Goal: Task Accomplishment & Management: Manage account settings

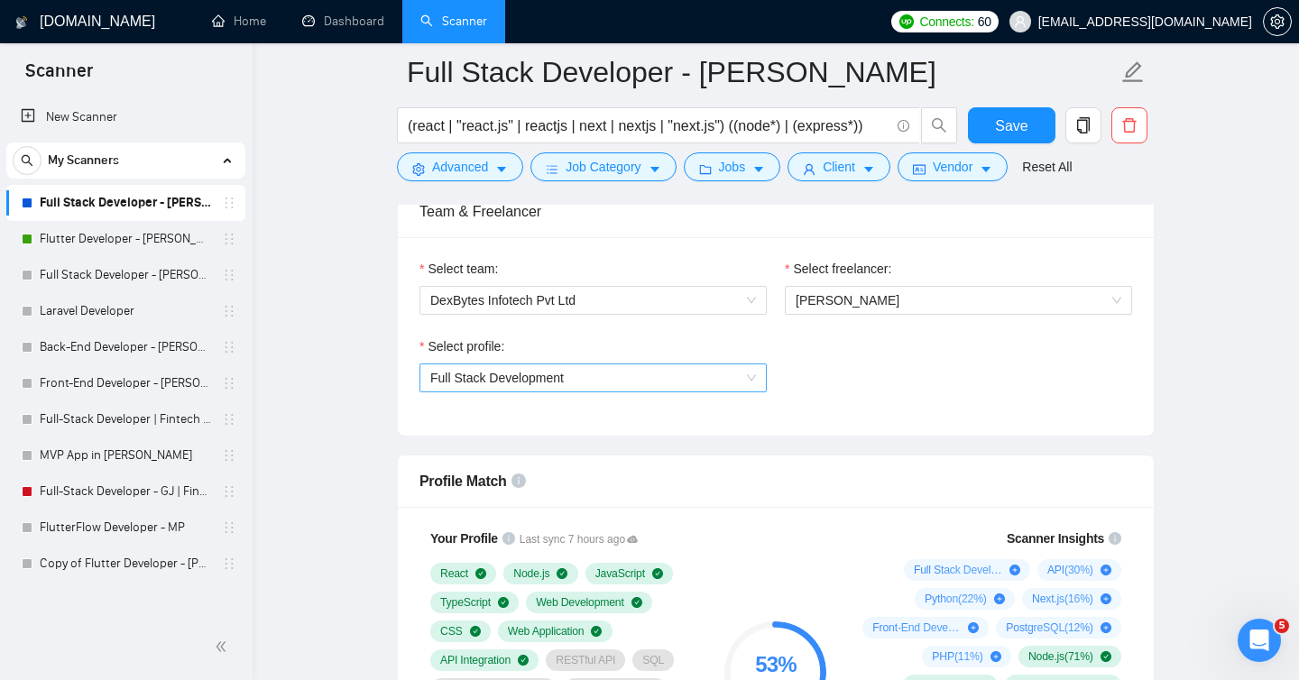
click at [739, 386] on span "Full Stack Development" at bounding box center [593, 377] width 326 height 27
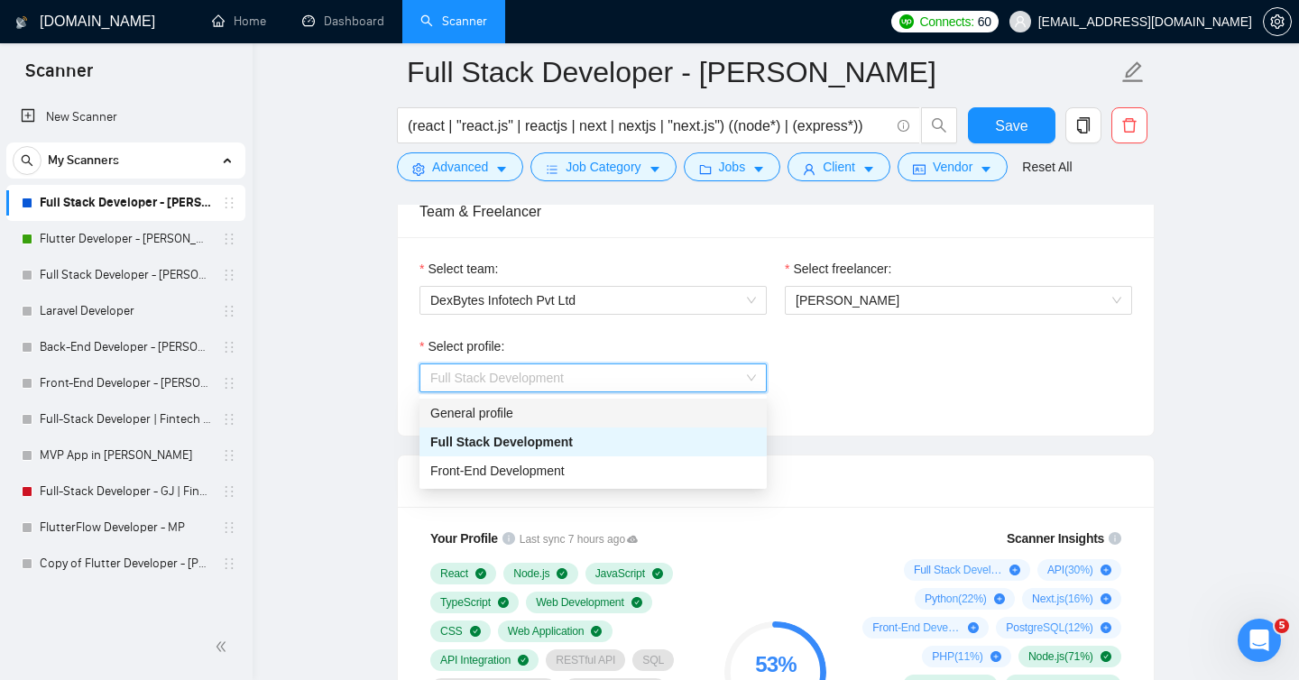
click at [599, 404] on div "General profile" at bounding box center [593, 413] width 326 height 20
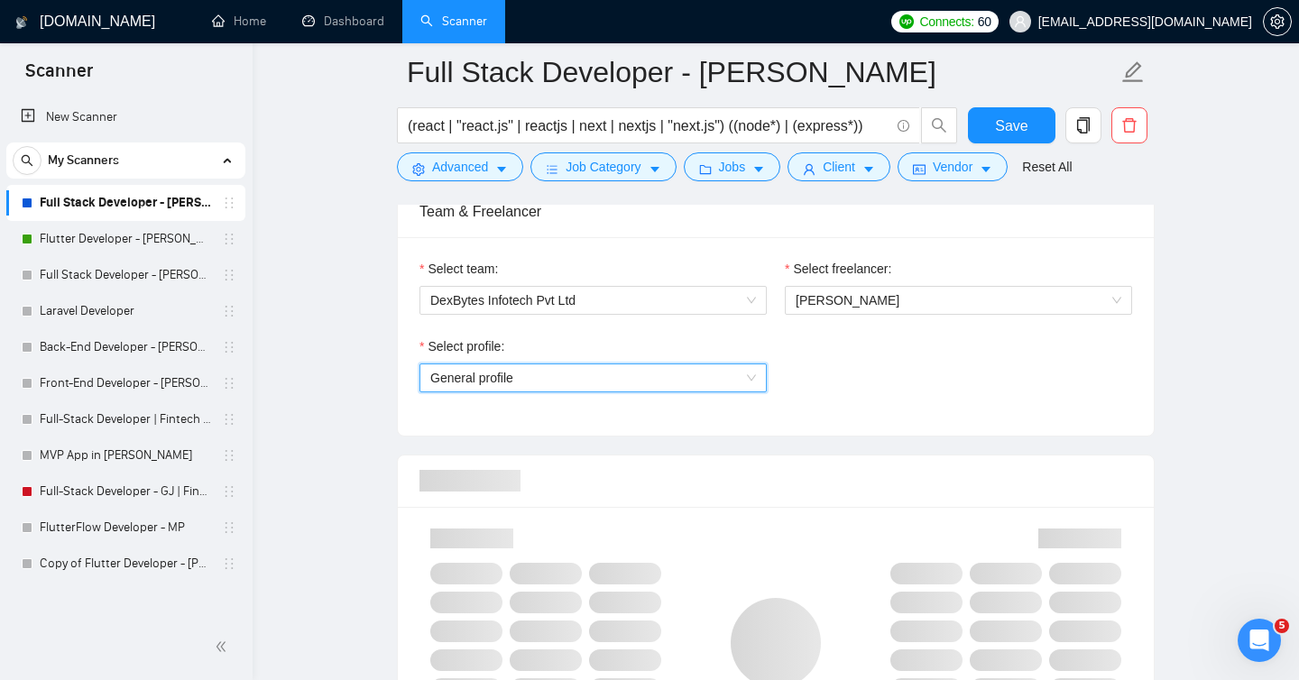
click at [885, 394] on div "Select profile: General profile General profile" at bounding box center [775, 376] width 731 height 78
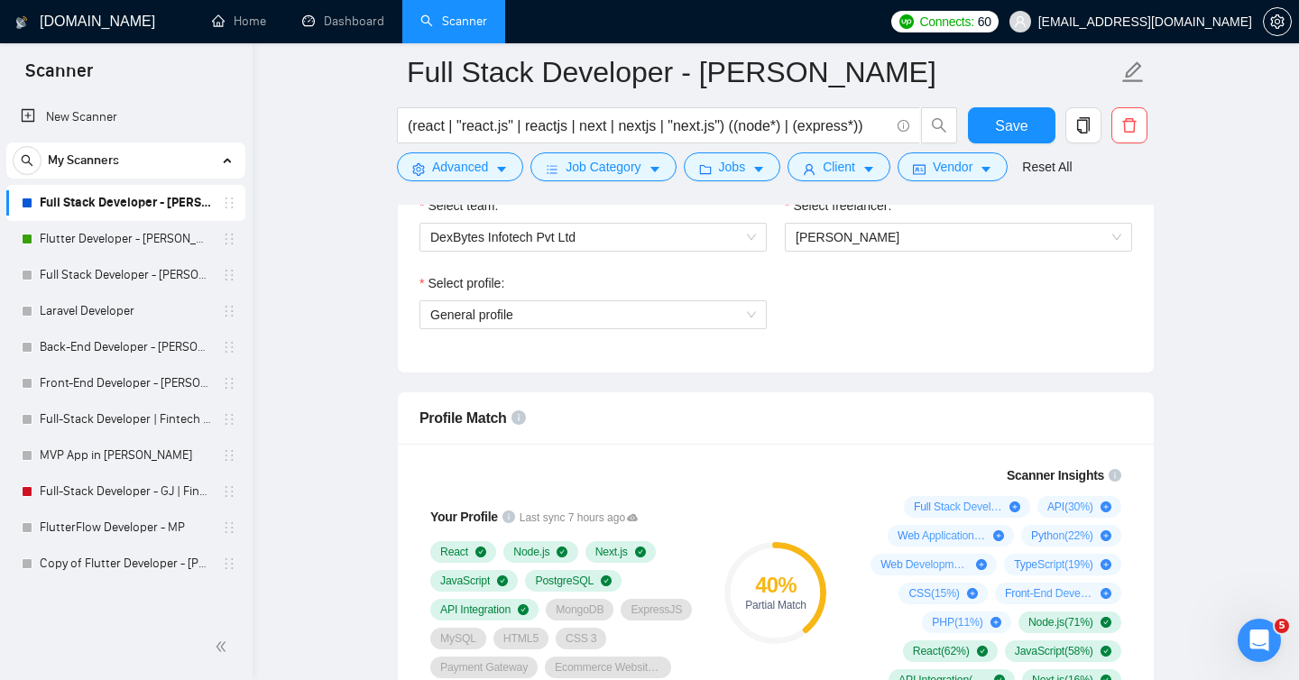
scroll to position [980, 0]
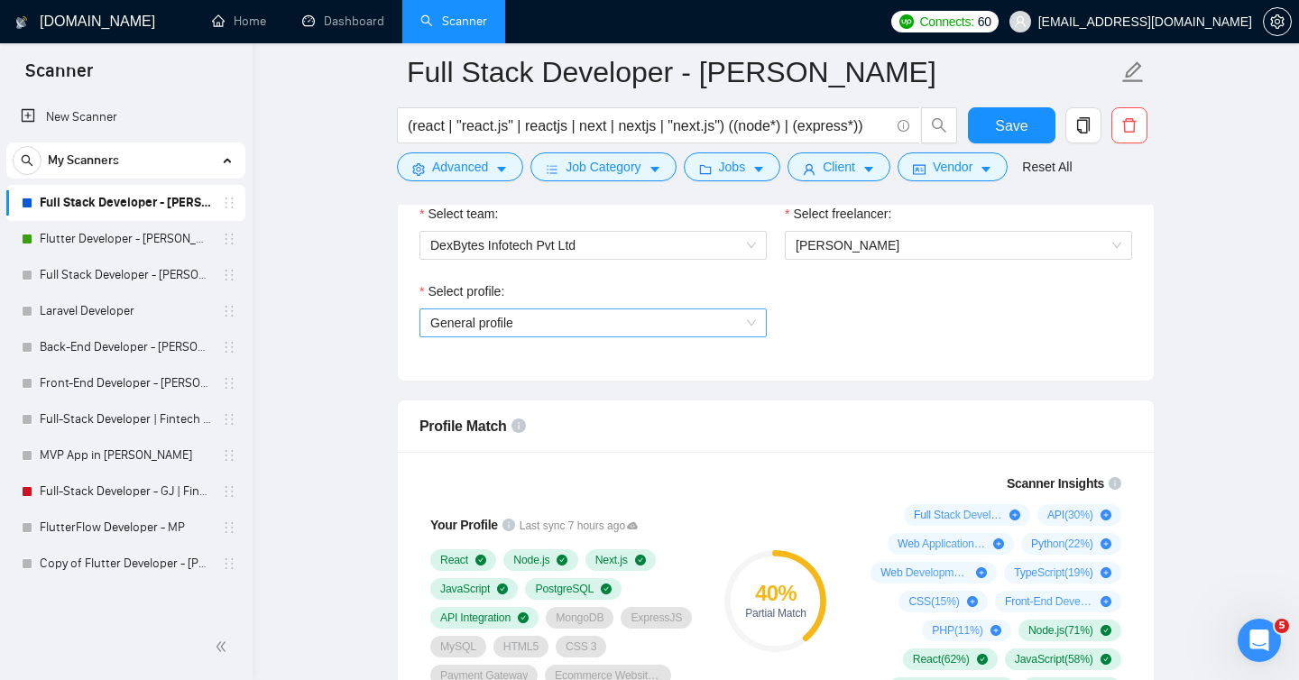
click at [679, 321] on span "General profile" at bounding box center [593, 322] width 326 height 27
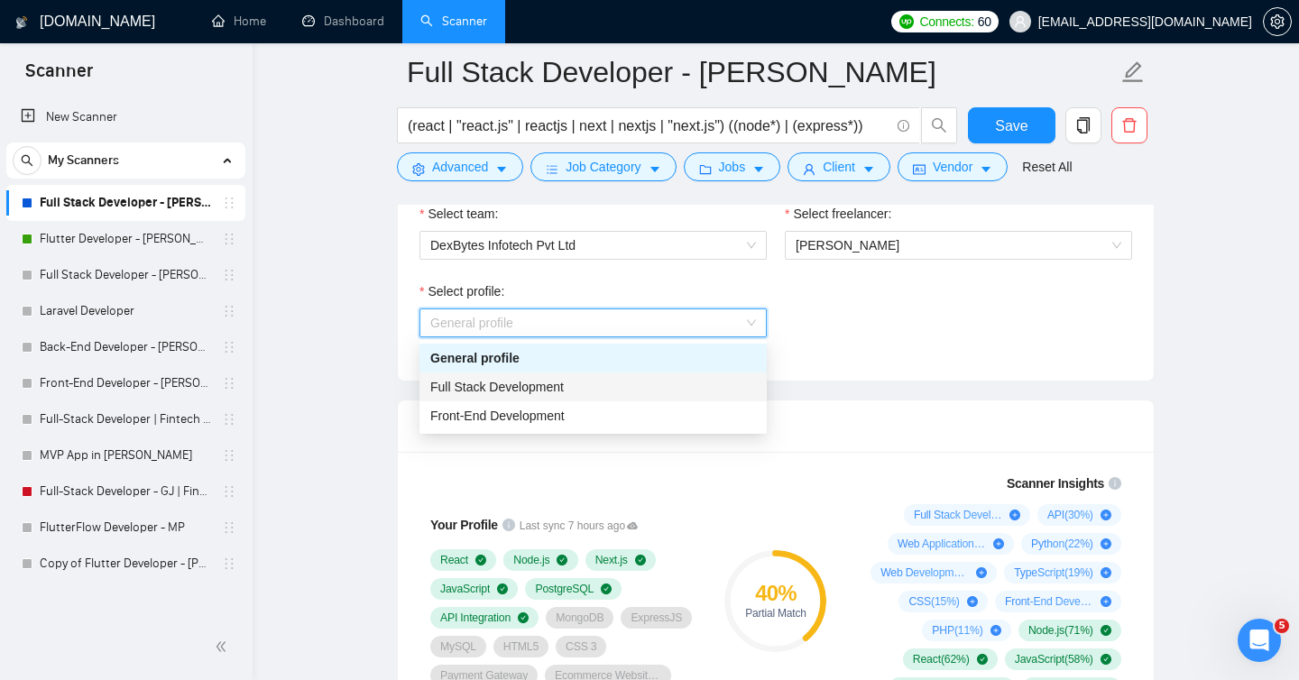
click at [530, 388] on span "Full Stack Development" at bounding box center [497, 387] width 134 height 14
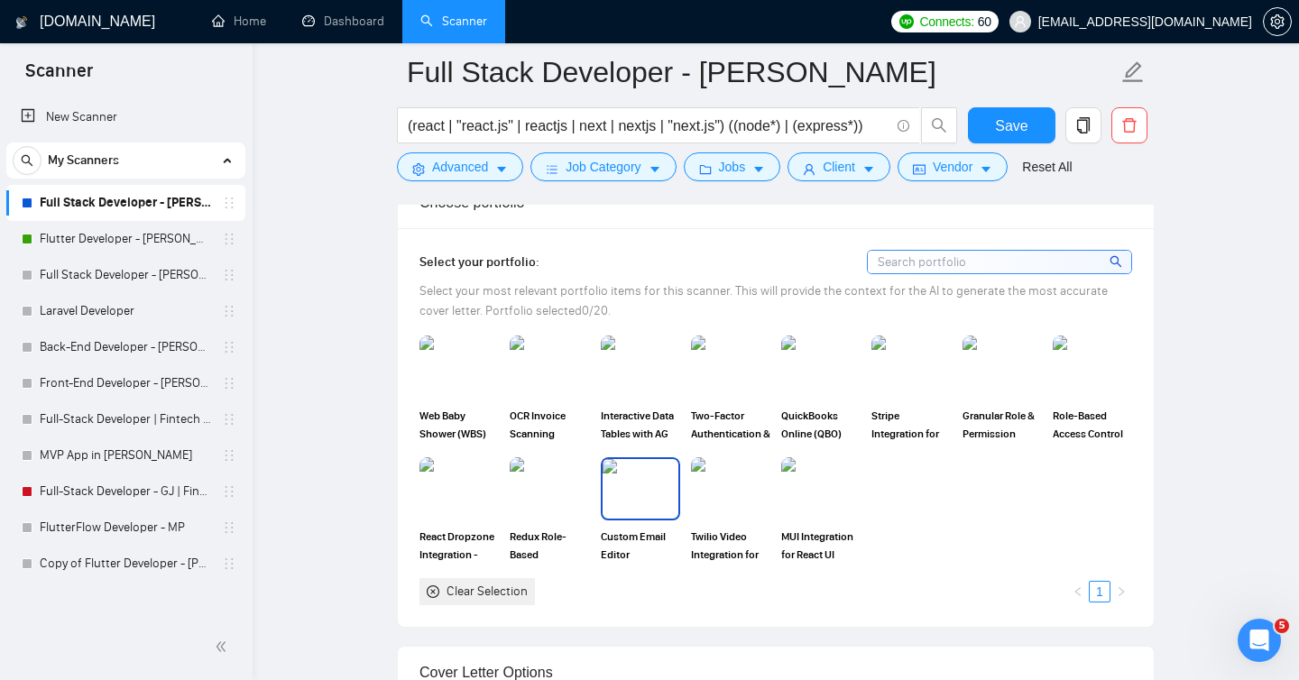
scroll to position [1618, 0]
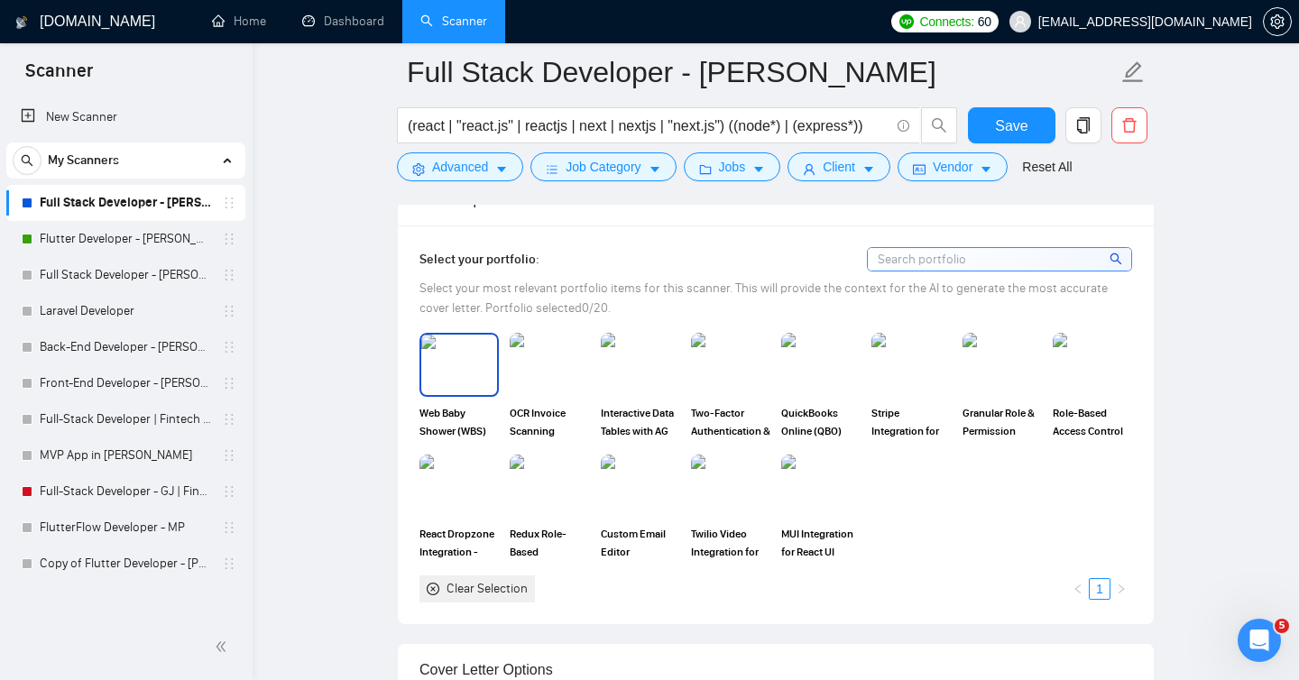
click at [470, 404] on span "Web Baby Shower (WBS)" at bounding box center [459, 422] width 79 height 36
click at [523, 390] on img at bounding box center [550, 365] width 76 height 60
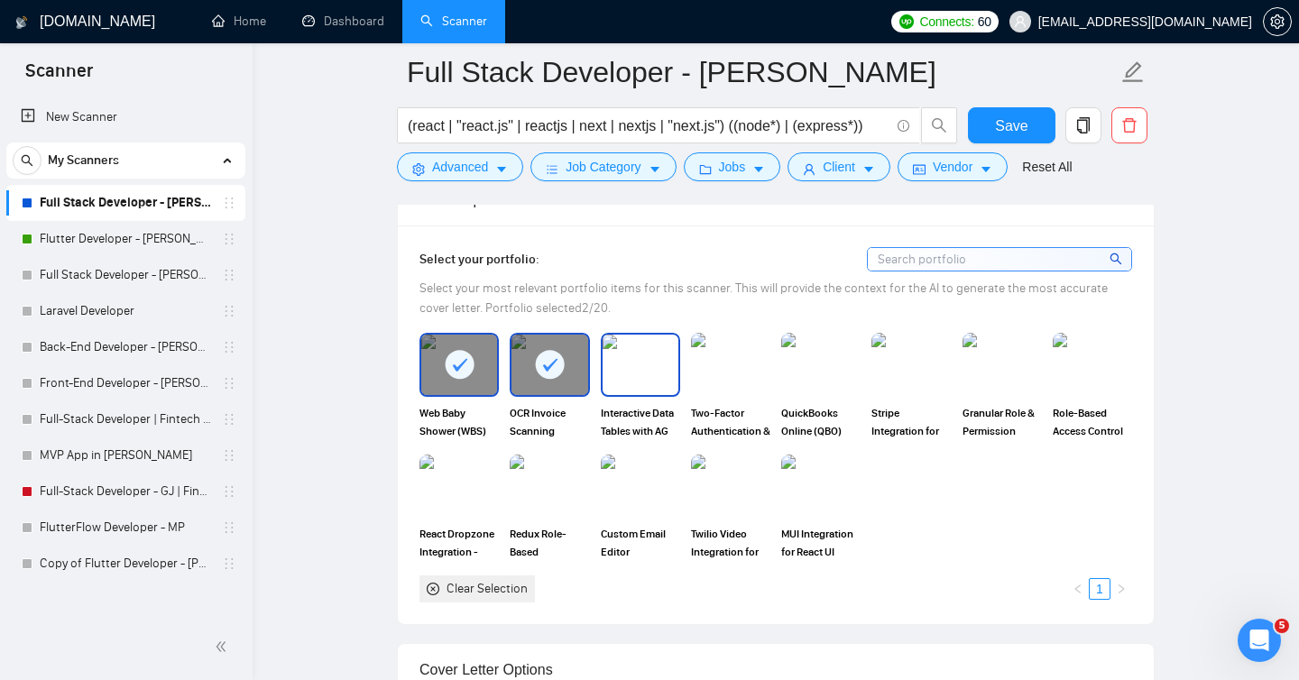
click at [652, 373] on img at bounding box center [641, 365] width 76 height 60
click at [742, 373] on img at bounding box center [731, 365] width 76 height 60
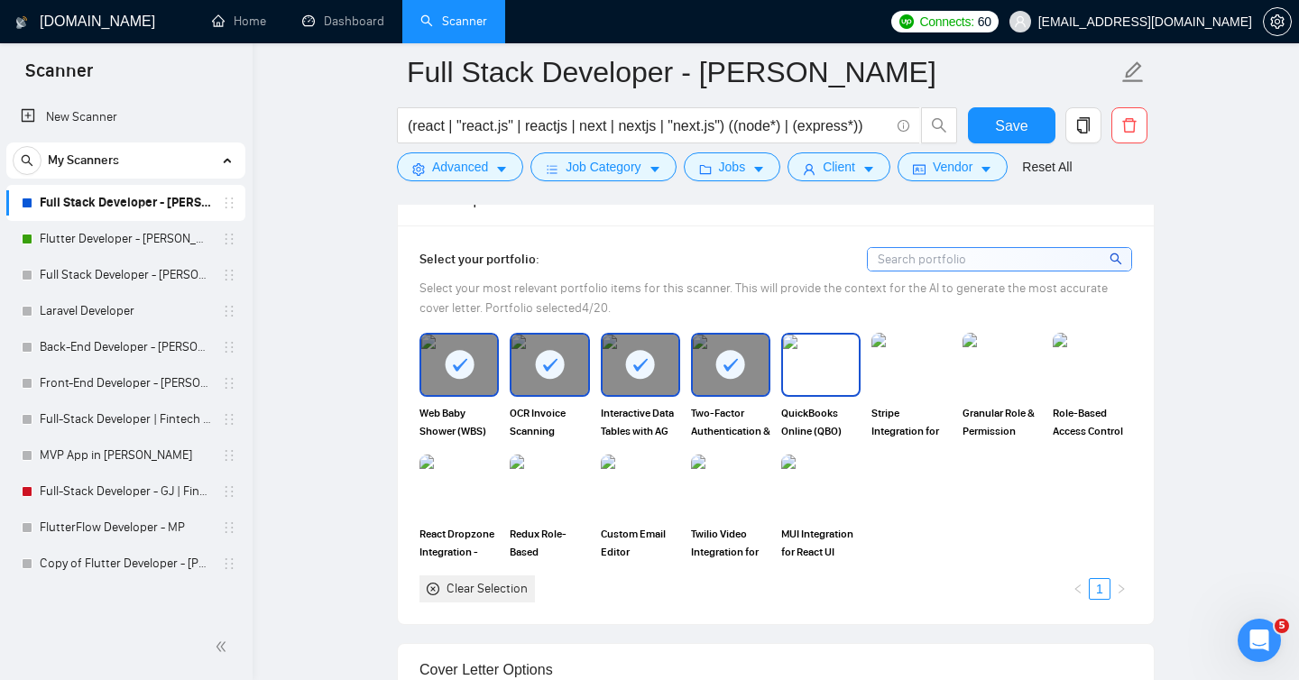
click at [841, 373] on img at bounding box center [821, 365] width 76 height 60
click at [919, 368] on img at bounding box center [911, 365] width 76 height 60
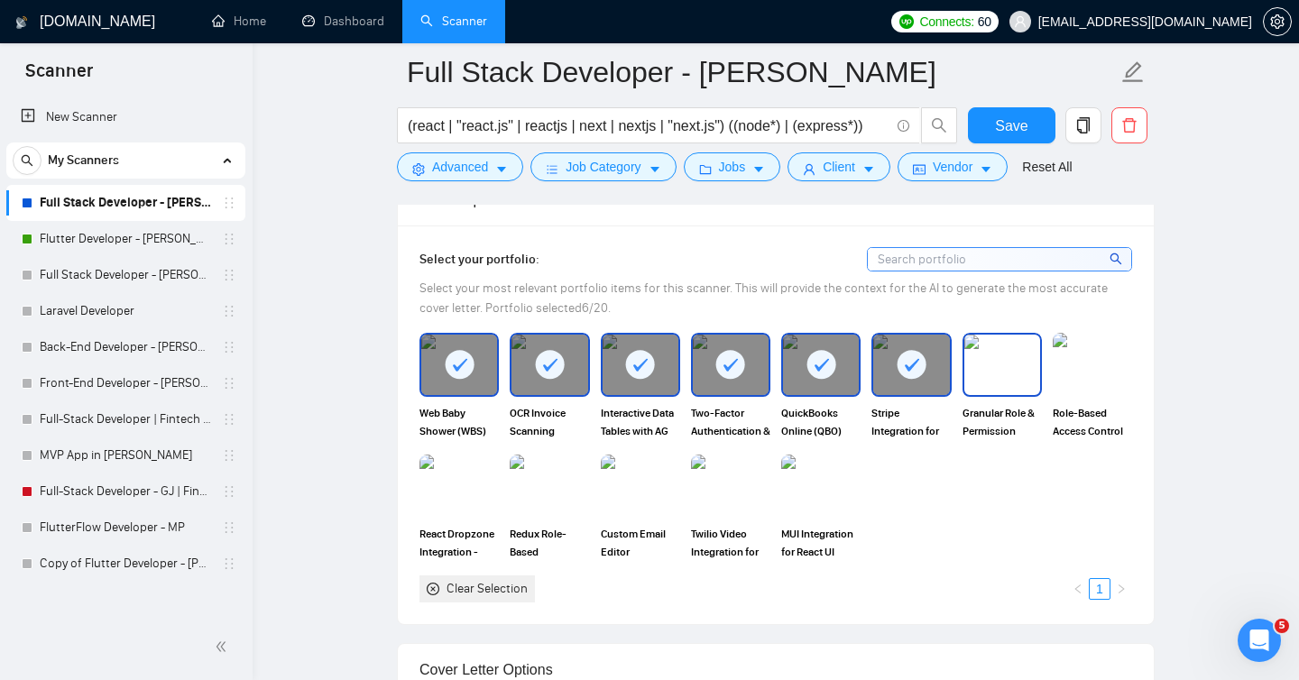
click at [997, 367] on img at bounding box center [1002, 365] width 76 height 60
click at [1079, 380] on img at bounding box center [1093, 365] width 76 height 60
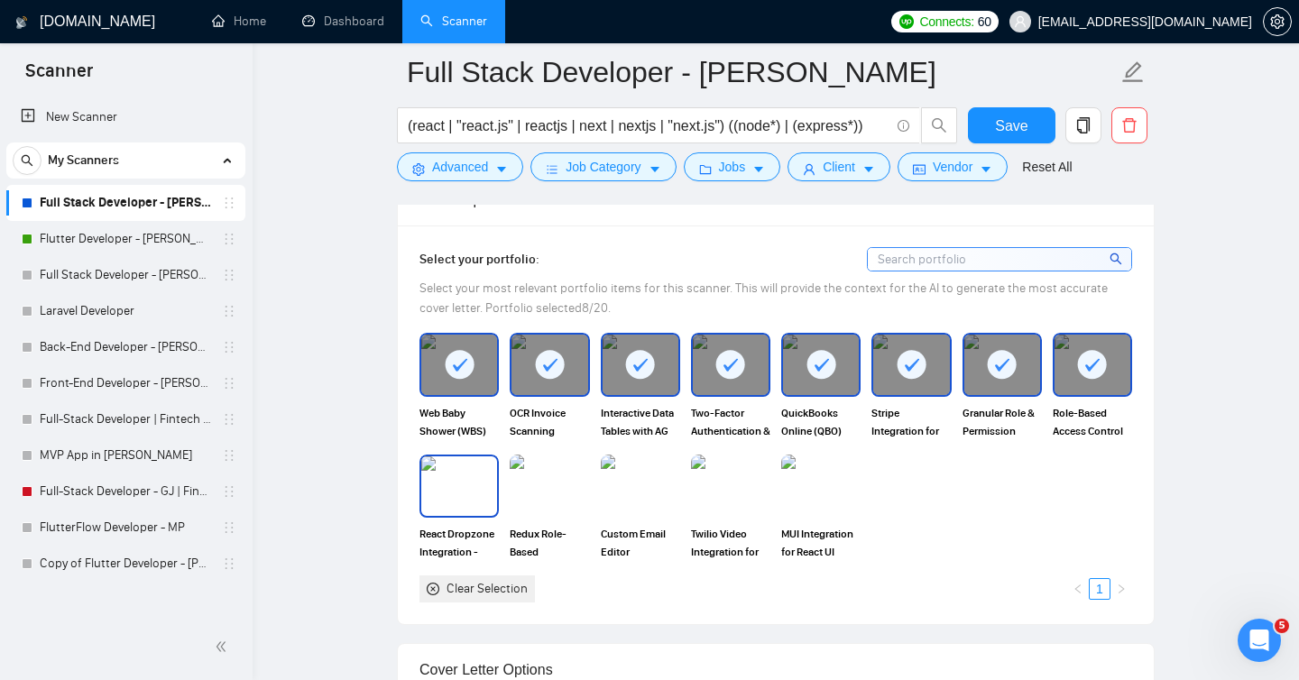
click at [487, 515] on img at bounding box center [459, 486] width 76 height 60
click at [533, 513] on img at bounding box center [550, 486] width 76 height 60
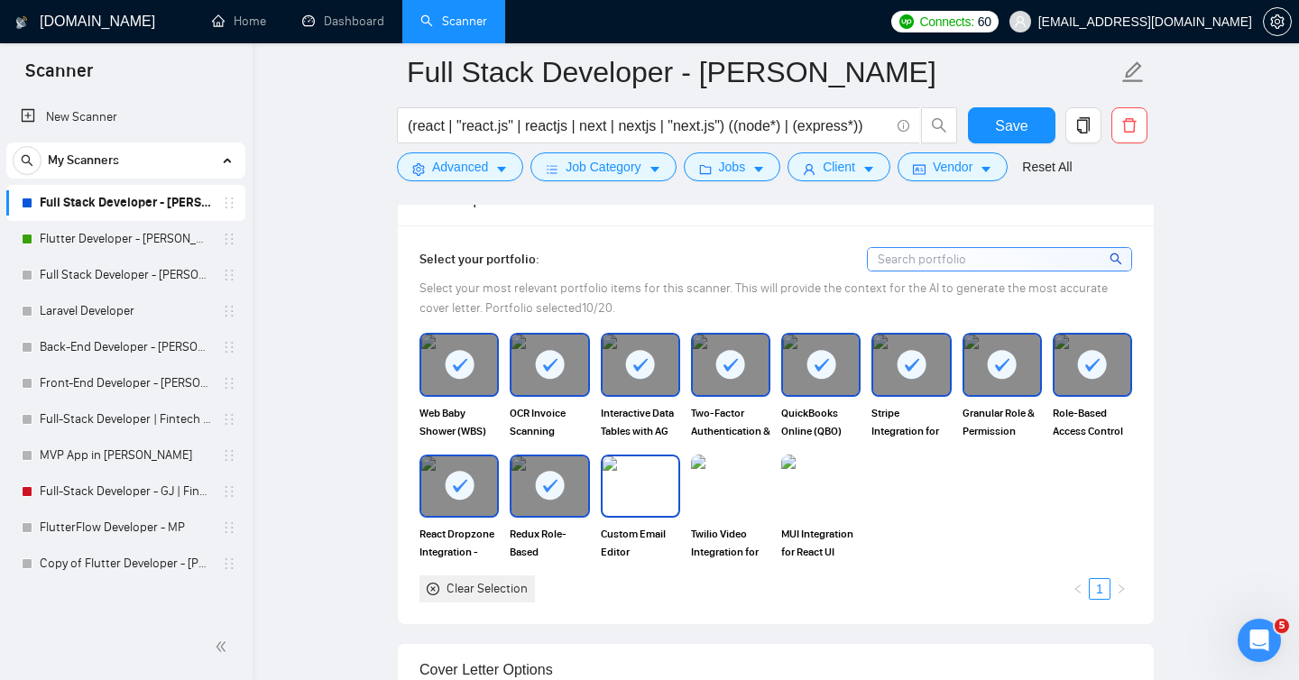
click at [620, 500] on img at bounding box center [641, 486] width 76 height 60
click at [730, 500] on img at bounding box center [731, 486] width 76 height 60
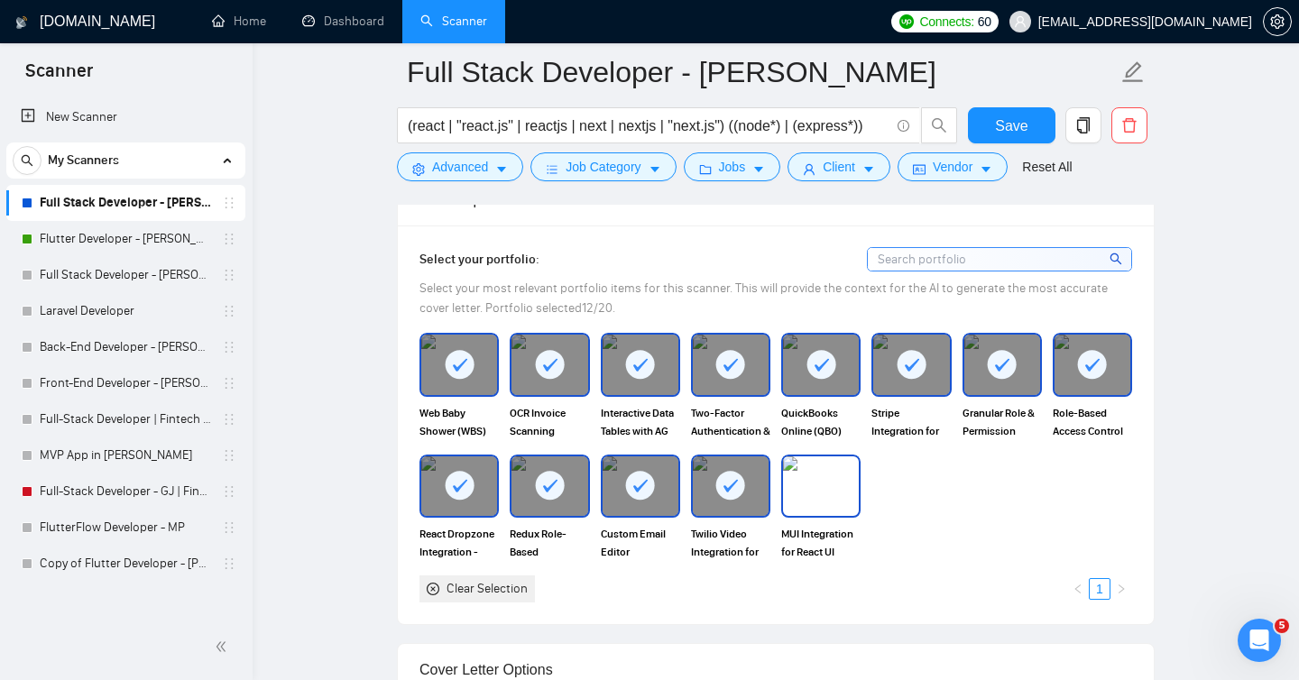
click at [820, 502] on img at bounding box center [821, 486] width 76 height 60
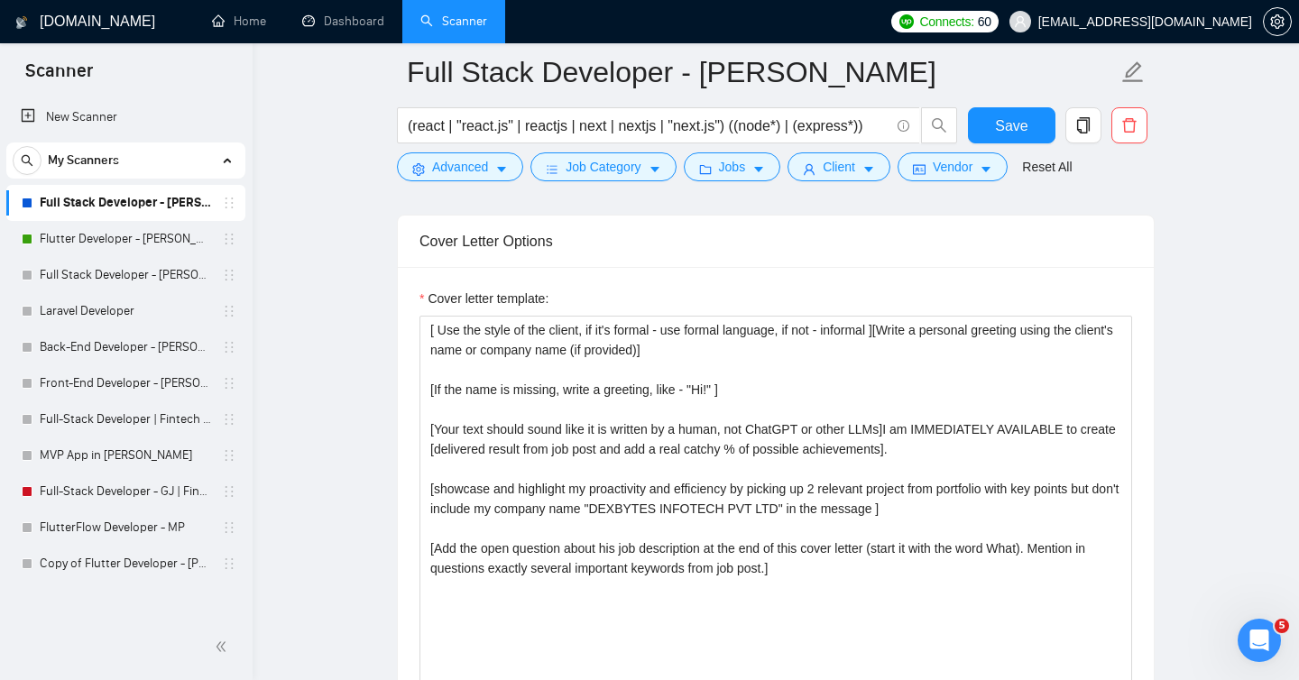
scroll to position [2046, 0]
click at [1000, 125] on span "Save" at bounding box center [1011, 126] width 32 height 23
click at [125, 244] on link "Flutter Developer - [PERSON_NAME]" at bounding box center [125, 239] width 171 height 36
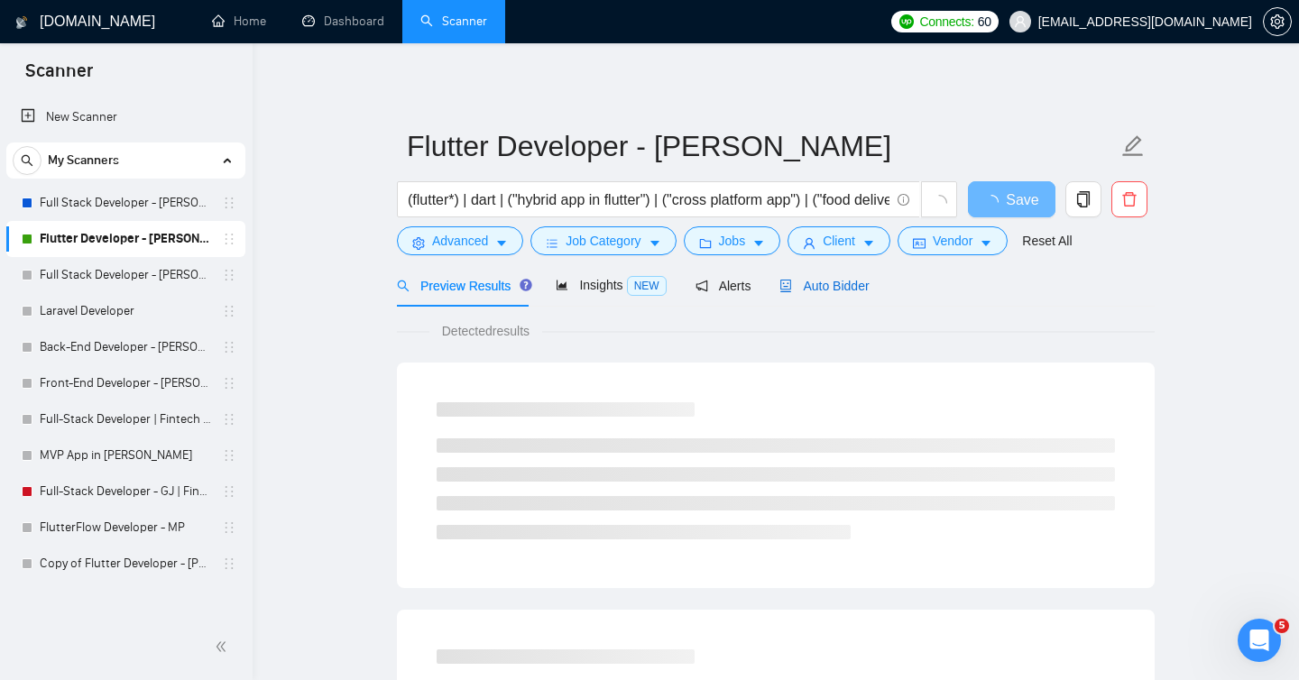
click at [838, 284] on span "Auto Bidder" at bounding box center [823, 286] width 89 height 14
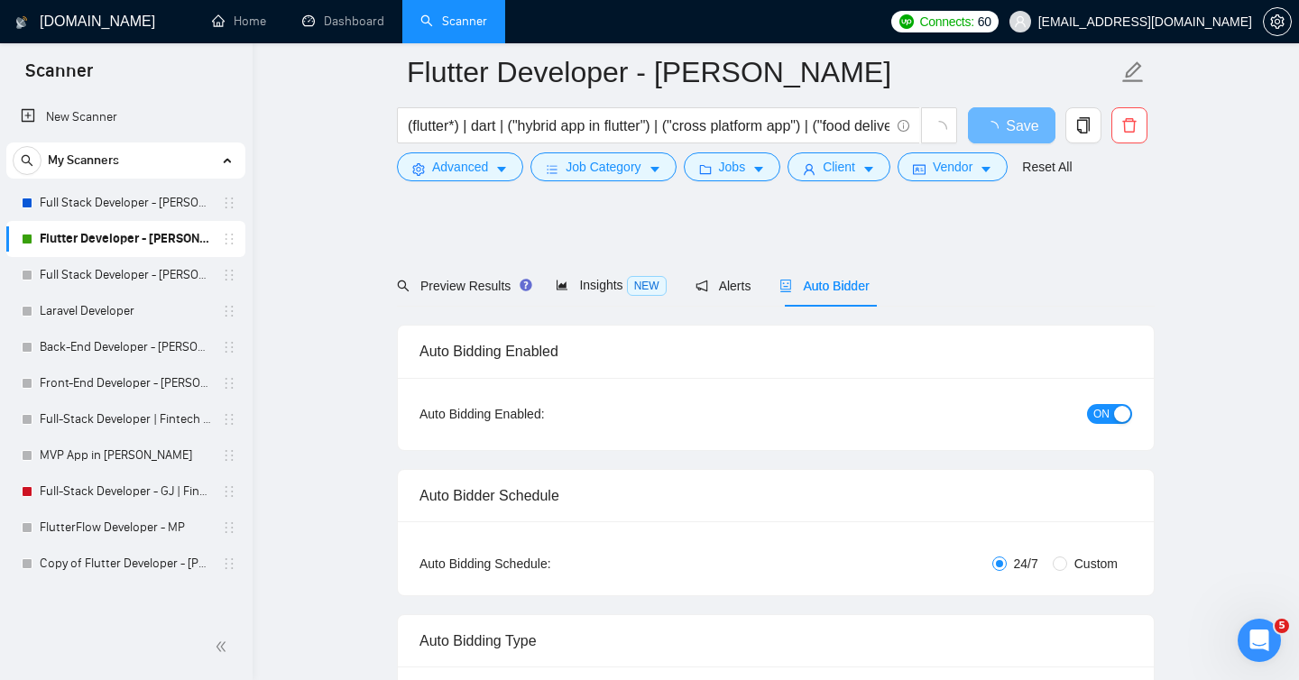
scroll to position [925, 0]
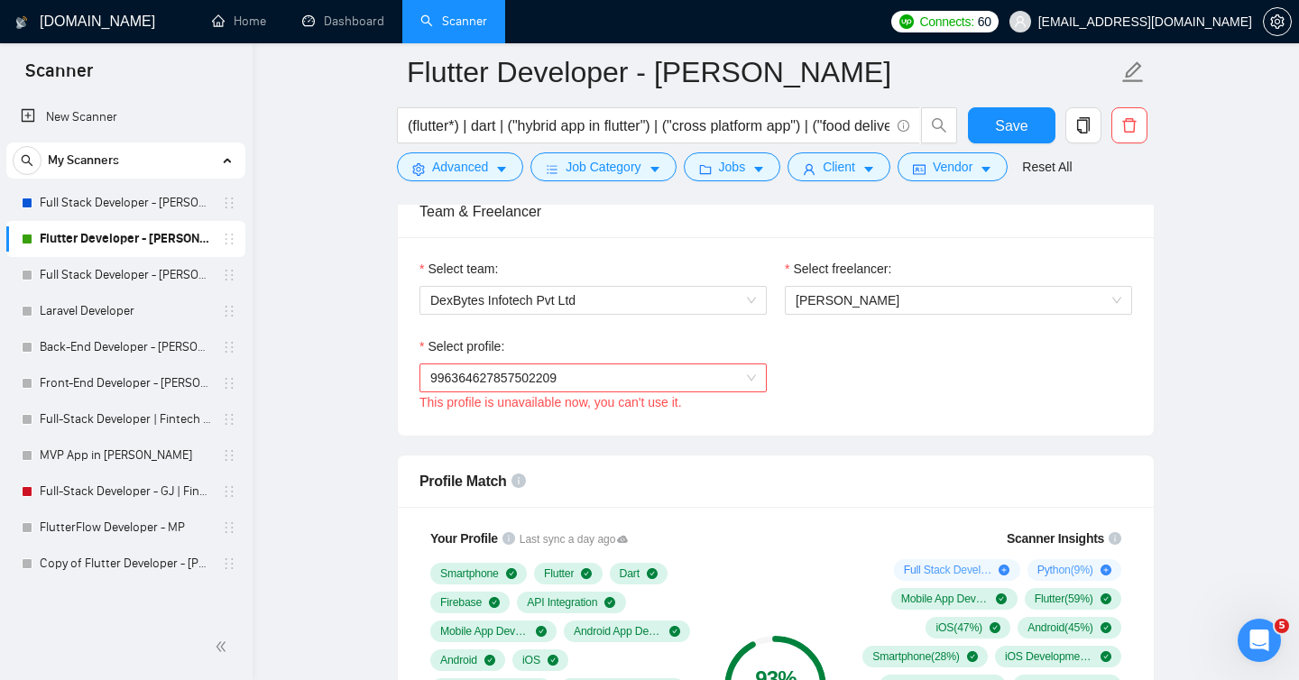
click at [746, 380] on span "996364627857502209" at bounding box center [593, 377] width 326 height 27
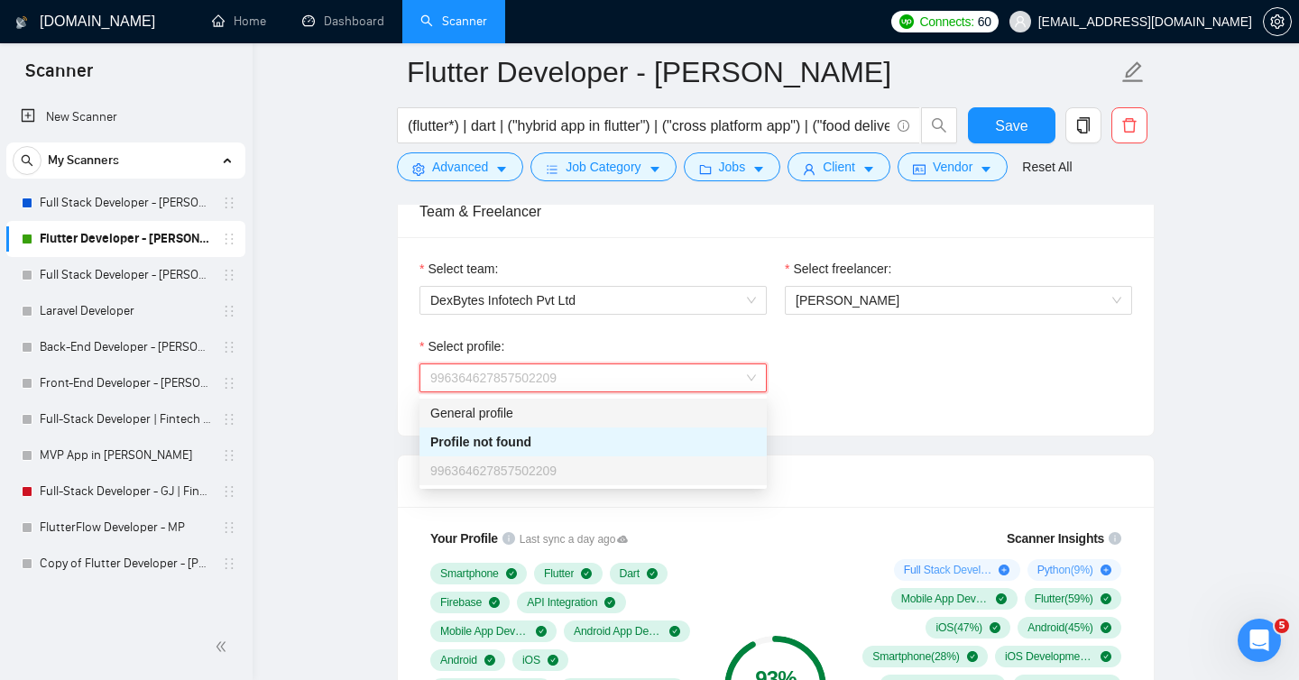
click at [881, 409] on div "Select profile: 996364627857502209 This profile is unavailable now, you can't u…" at bounding box center [775, 376] width 731 height 78
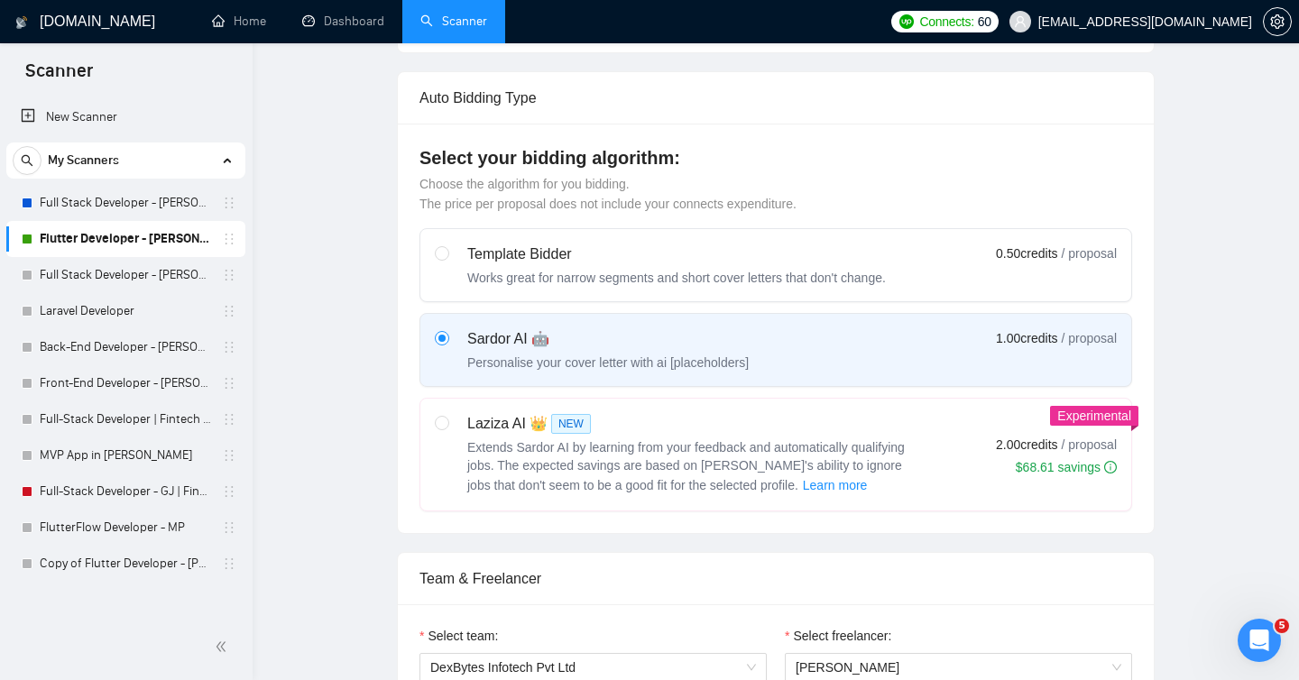
scroll to position [0, 0]
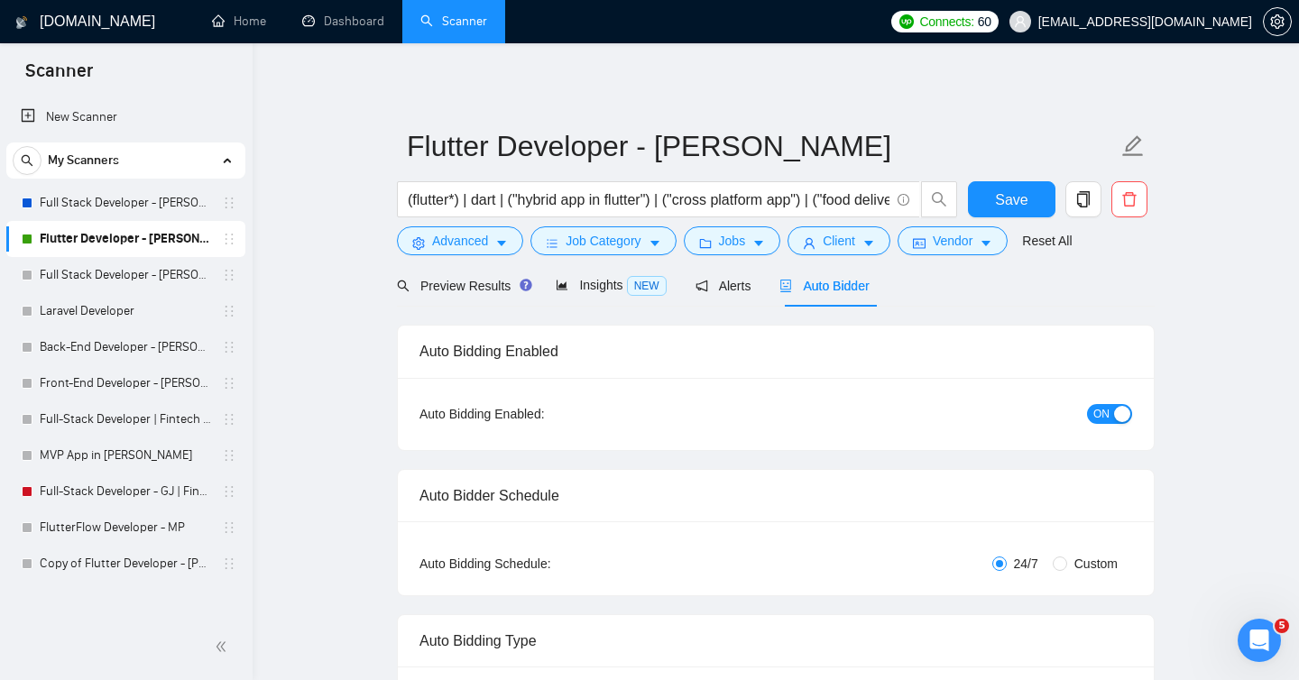
click at [1103, 413] on span "ON" at bounding box center [1101, 414] width 16 height 20
click at [1018, 196] on span "Save" at bounding box center [1011, 200] width 32 height 23
checkbox input "true"
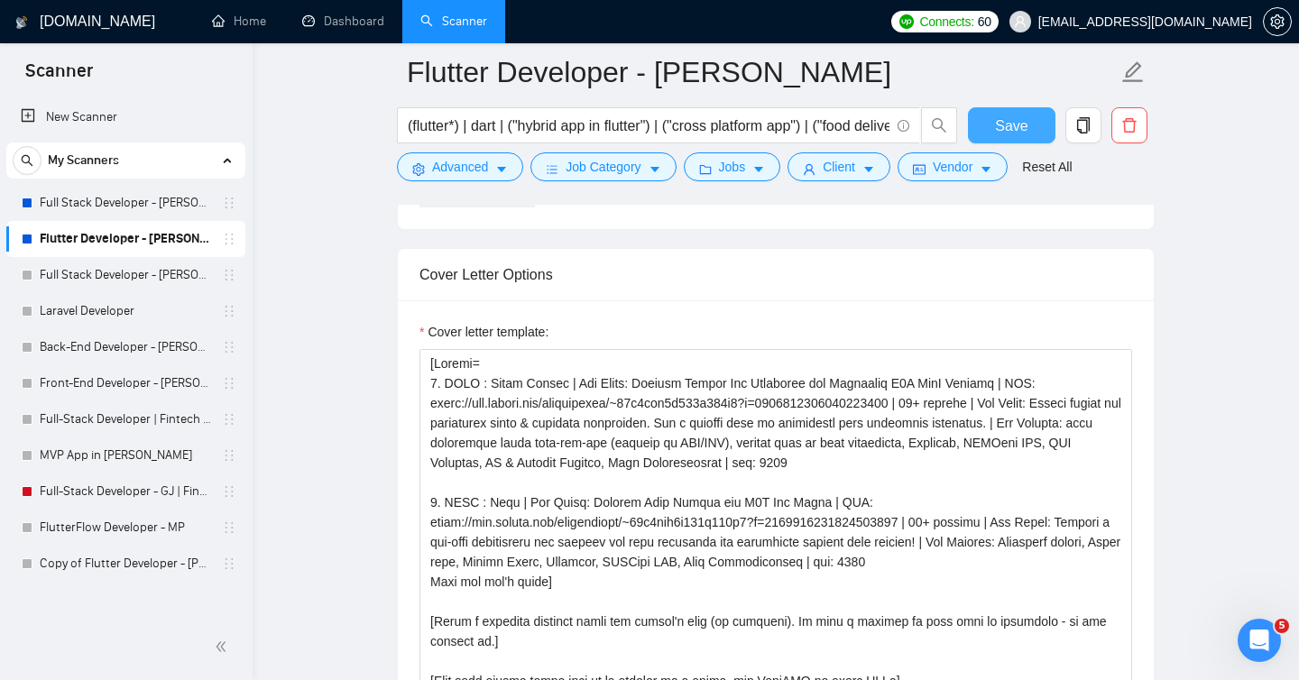
scroll to position [1925, 0]
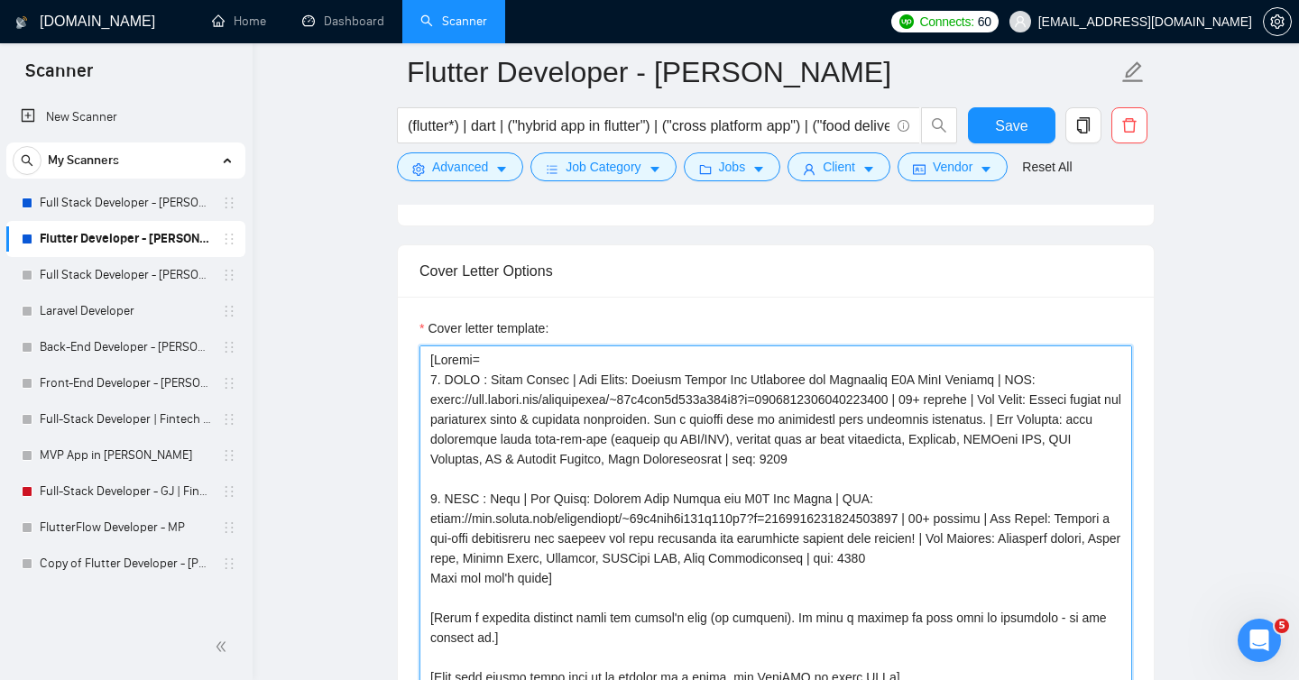
click at [429, 360] on textarea "Cover letter template:" at bounding box center [776, 549] width 713 height 406
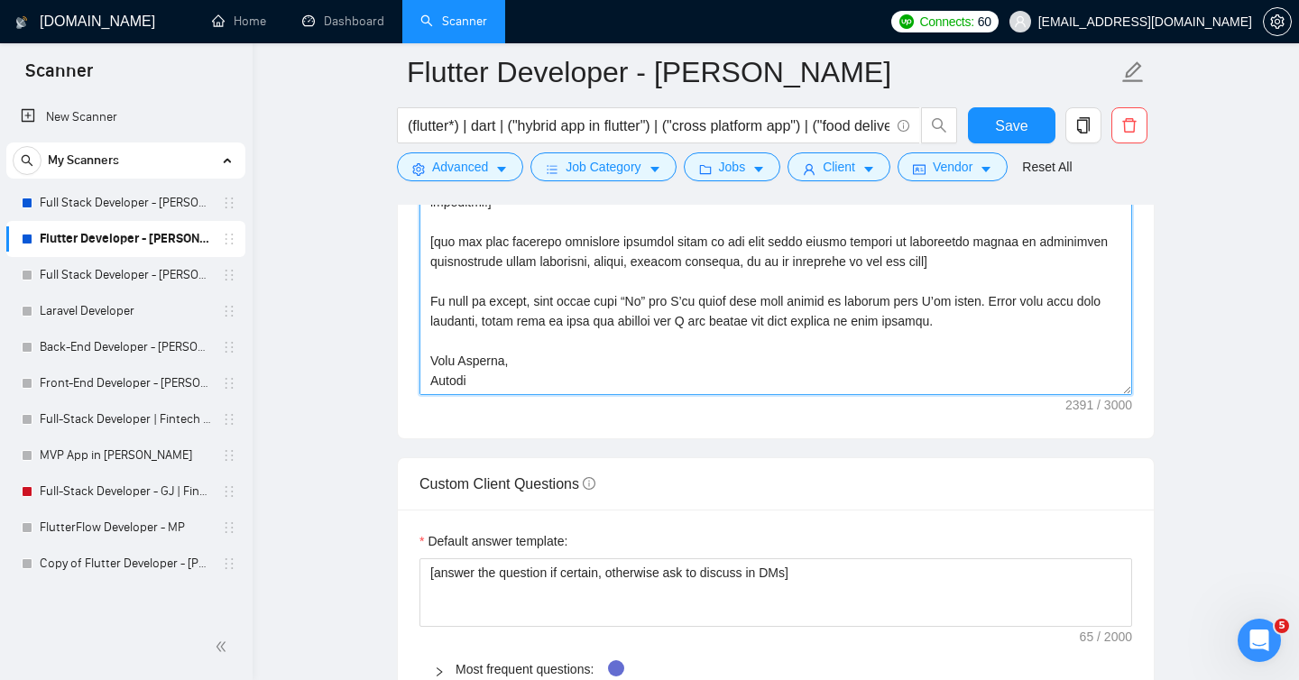
scroll to position [450, 0]
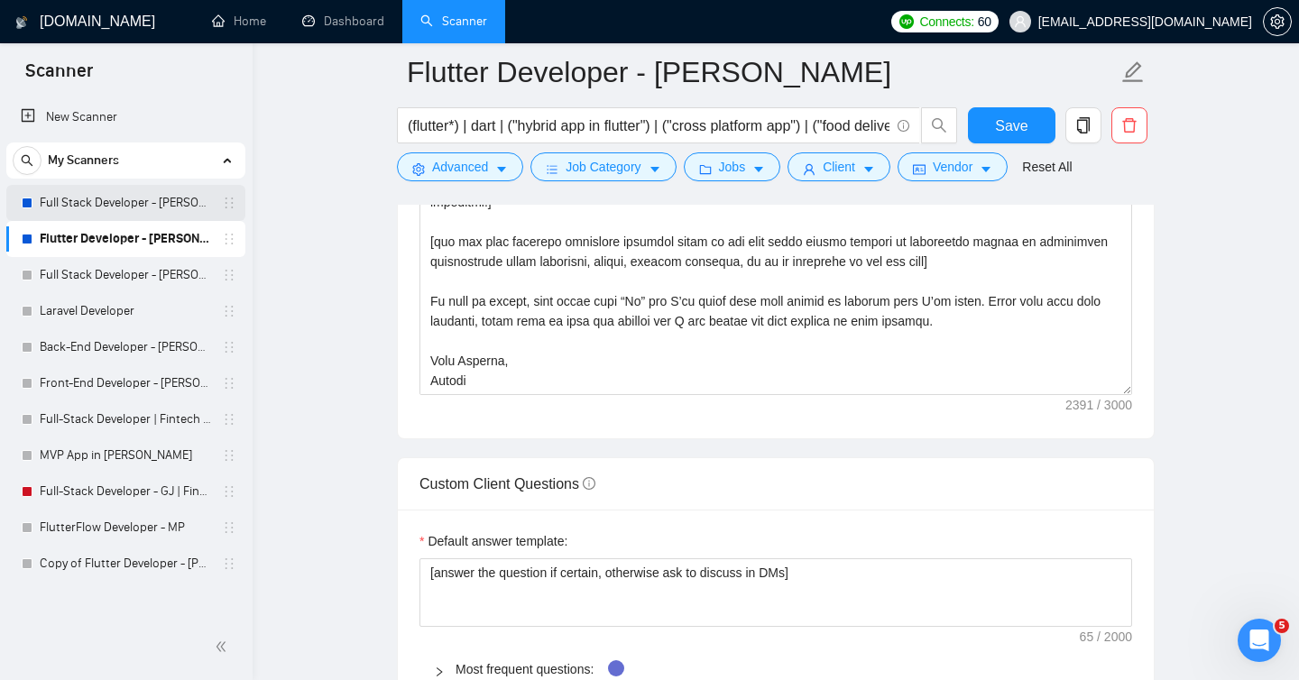
click at [130, 208] on link "Full Stack Developer - [PERSON_NAME]" at bounding box center [125, 203] width 171 height 36
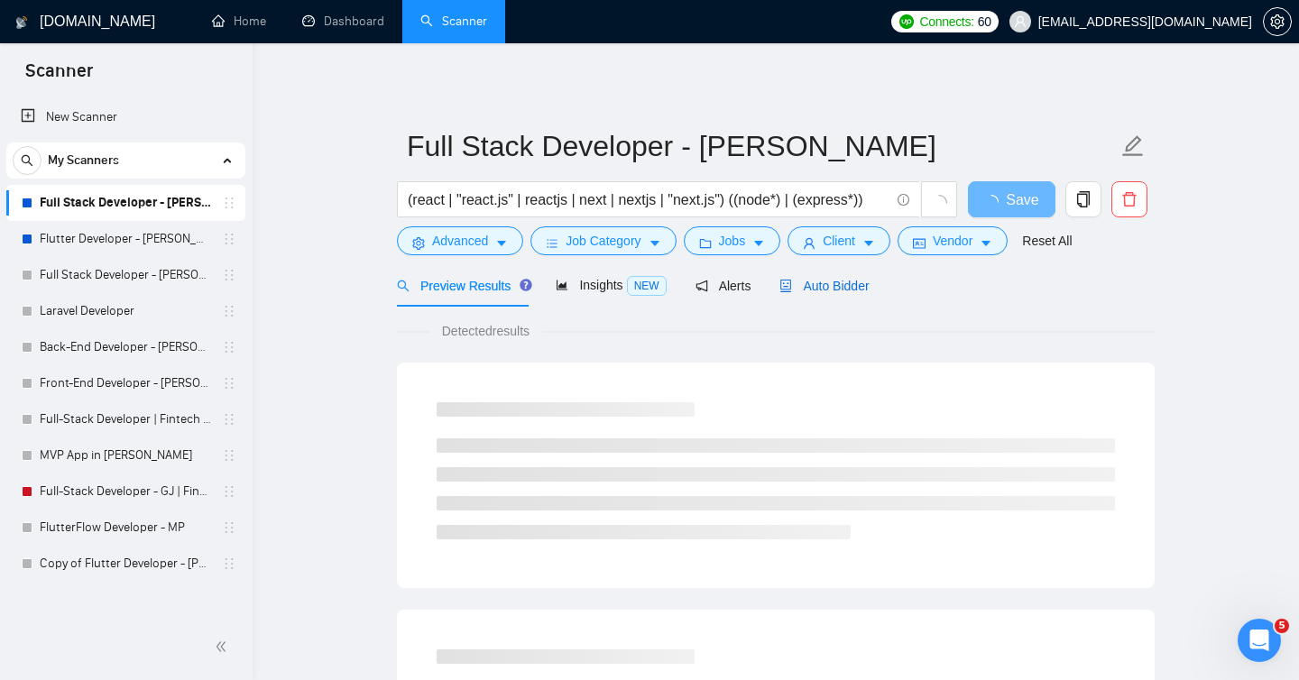
click at [837, 288] on span "Auto Bidder" at bounding box center [823, 286] width 89 height 14
